Goal: Check status: Check status

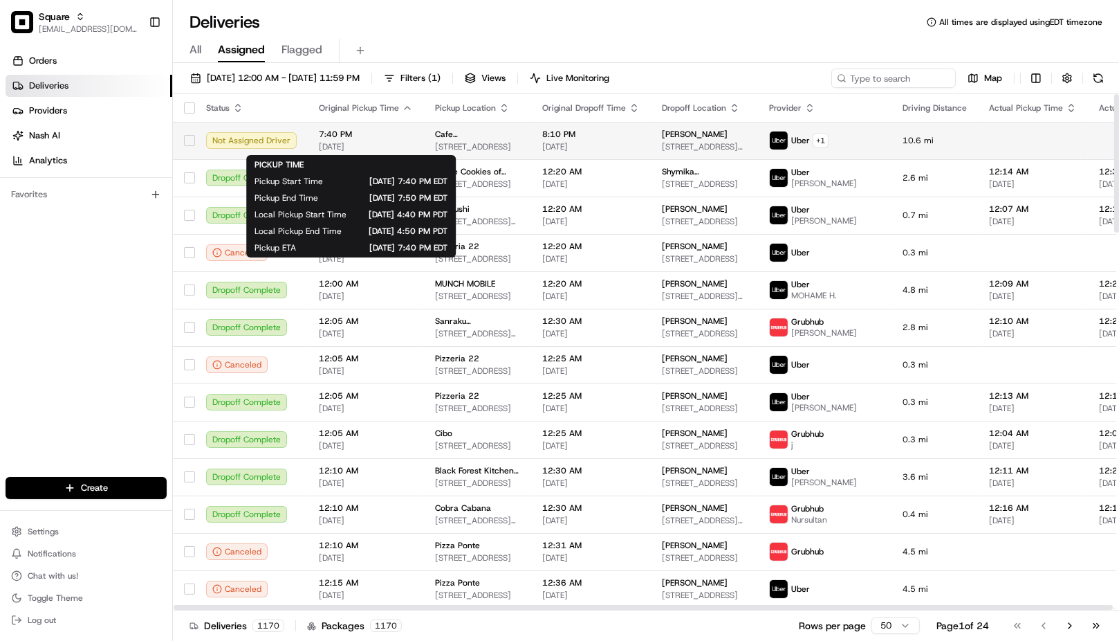
click at [395, 142] on span "[DATE]" at bounding box center [366, 146] width 94 height 11
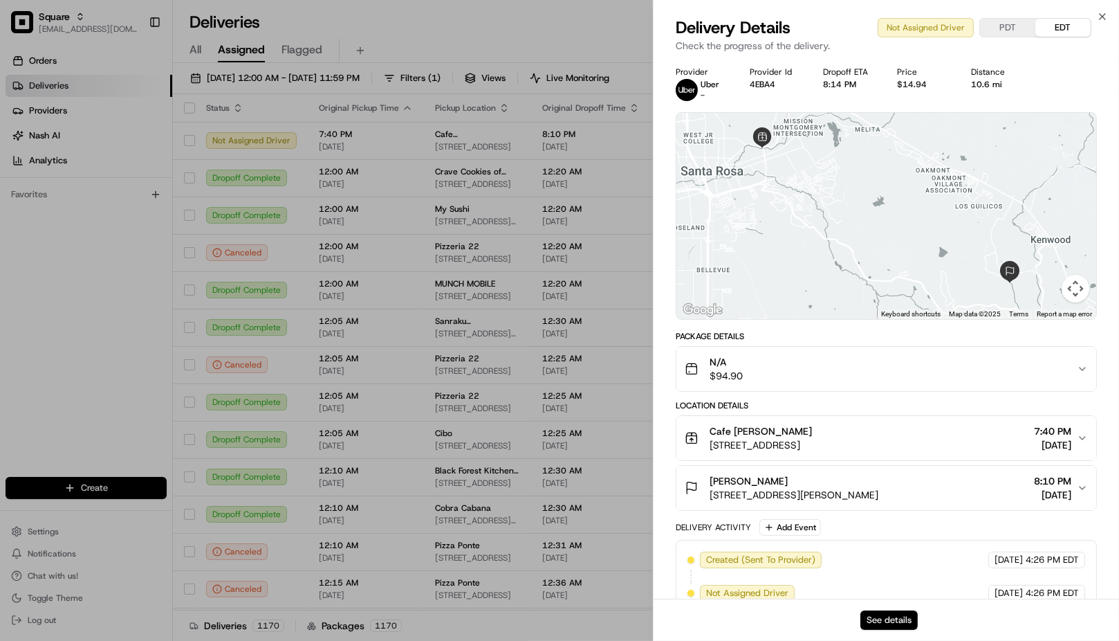
click at [892, 618] on button "See details" at bounding box center [889, 619] width 57 height 19
